Goal: Use online tool/utility: Utilize a website feature to perform a specific function

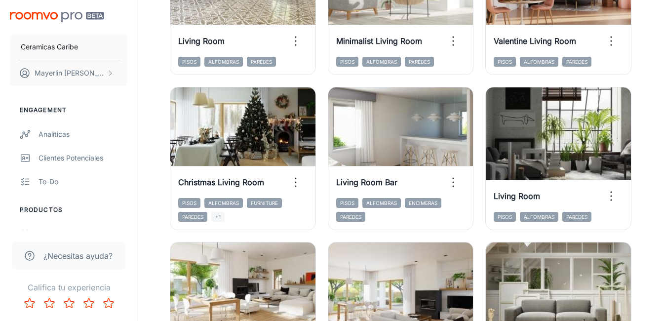
scroll to position [845, 0]
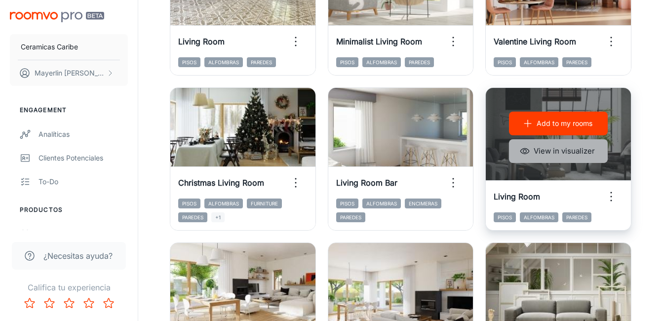
click at [569, 155] on button "View in visualizer" at bounding box center [558, 151] width 99 height 24
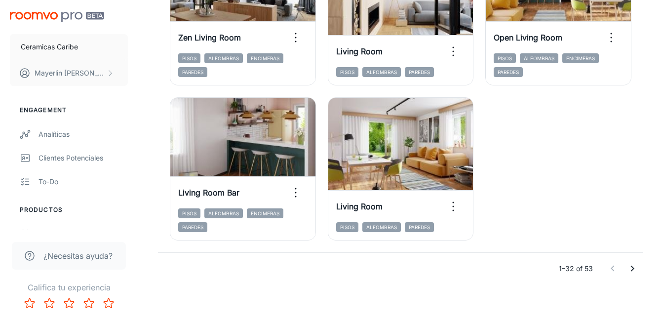
scroll to position [1614, 0]
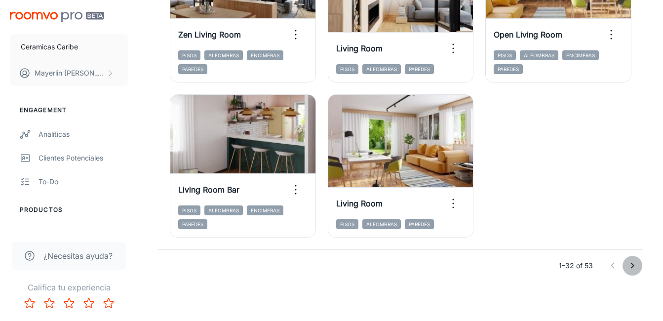
click at [628, 267] on icon "Go to next page" at bounding box center [633, 266] width 12 height 12
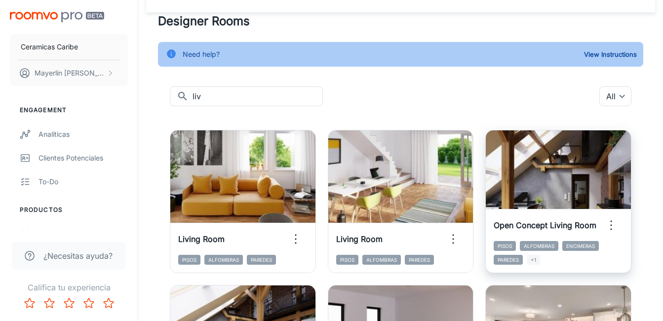
scroll to position [0, 0]
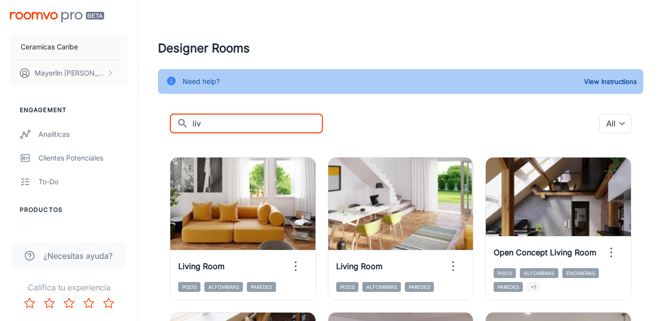
click at [207, 124] on input "liv" at bounding box center [258, 124] width 130 height 20
type input "l"
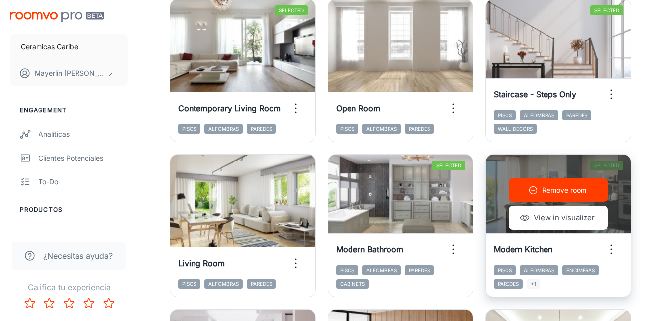
scroll to position [1087, 0]
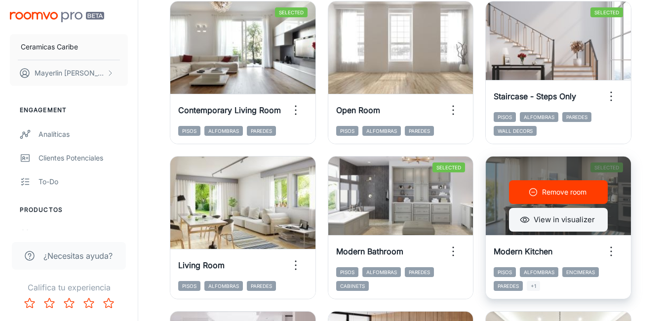
click at [563, 225] on button "View in visualizer" at bounding box center [558, 220] width 99 height 24
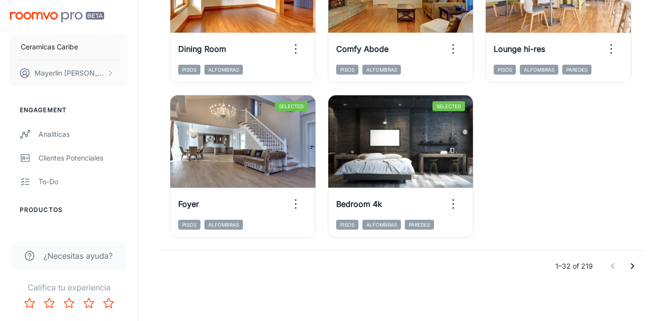
scroll to position [1614, 0]
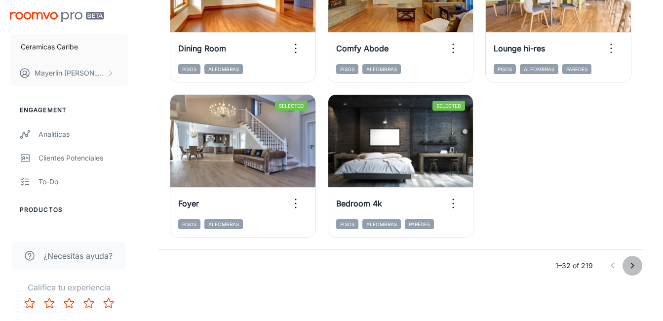
click at [634, 262] on icon "Go to next page" at bounding box center [633, 266] width 12 height 12
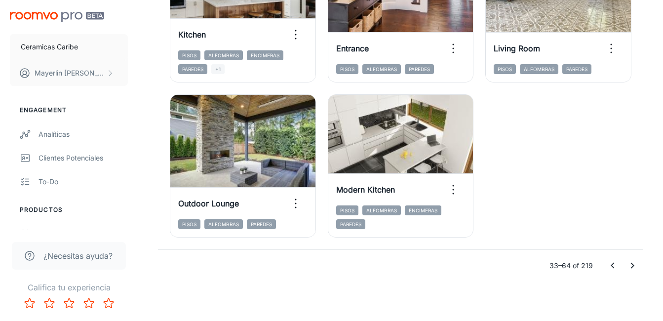
click at [631, 261] on icon "Go to next page" at bounding box center [633, 266] width 12 height 12
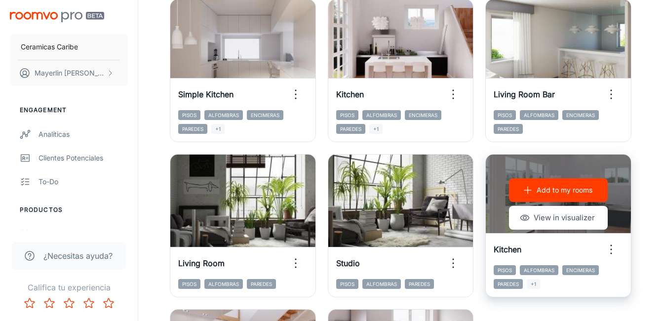
scroll to position [1416, 0]
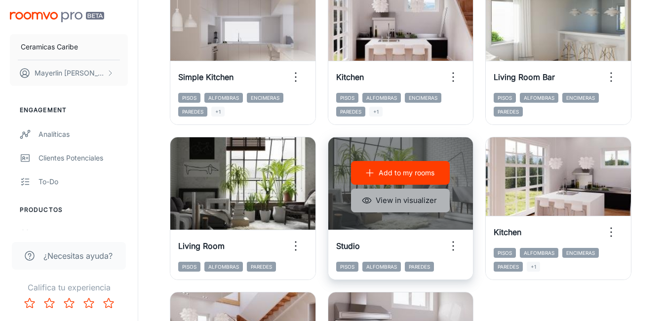
click at [412, 207] on button "View in visualizer" at bounding box center [400, 201] width 99 height 24
